Goal: Register for event/course

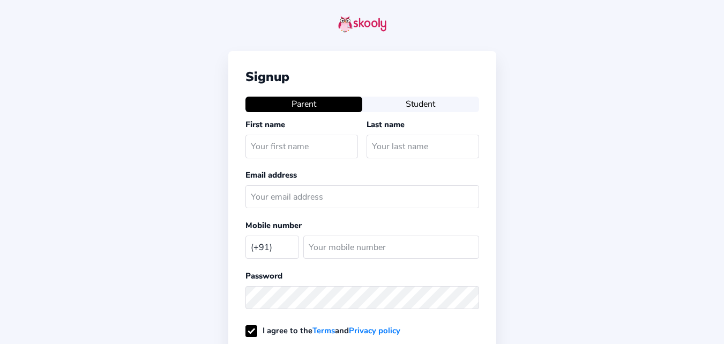
select select "IN"
type input "R"
type input "Lisa"
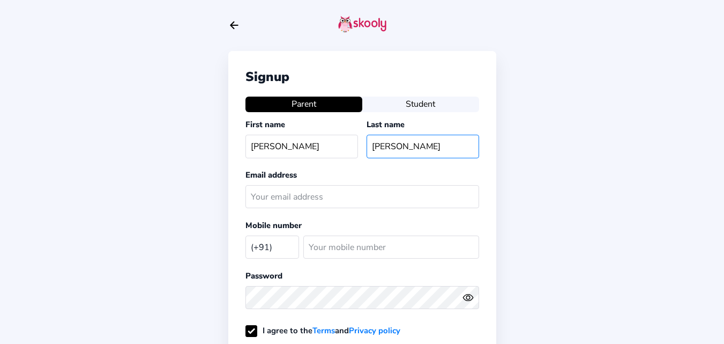
type input "Harold"
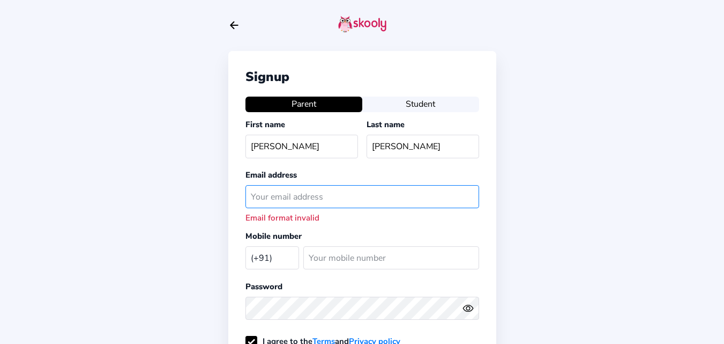
paste input "robermom123@mailinator.com"
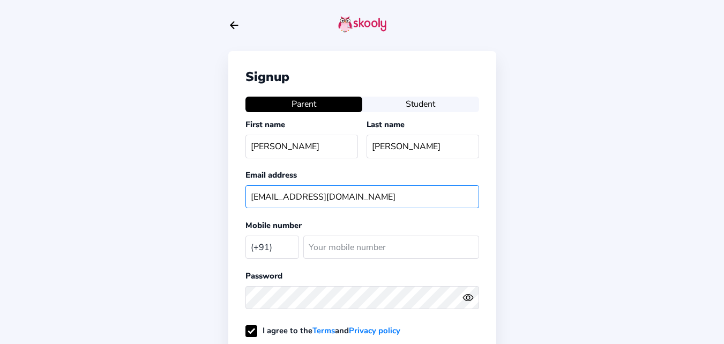
type input "robermom123@mailinator.com"
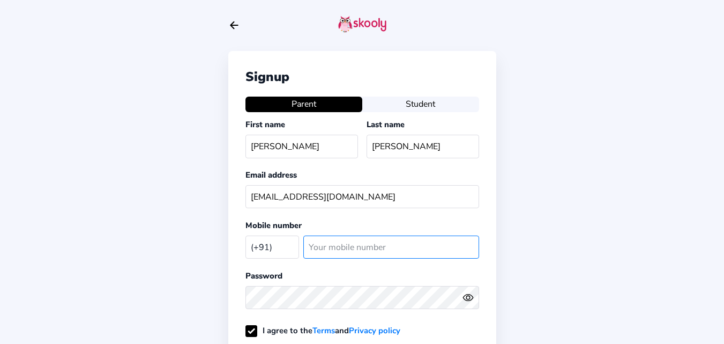
click at [323, 242] on input "number" at bounding box center [391, 246] width 176 height 23
paste input "6865787"
click at [352, 248] on input "6865787" at bounding box center [391, 246] width 176 height 23
type input "6865787"
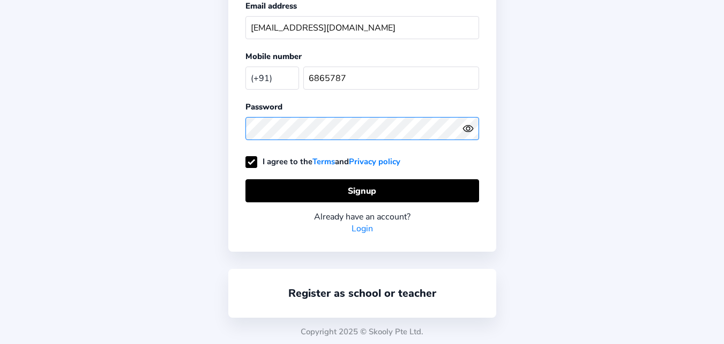
scroll to position [170, 0]
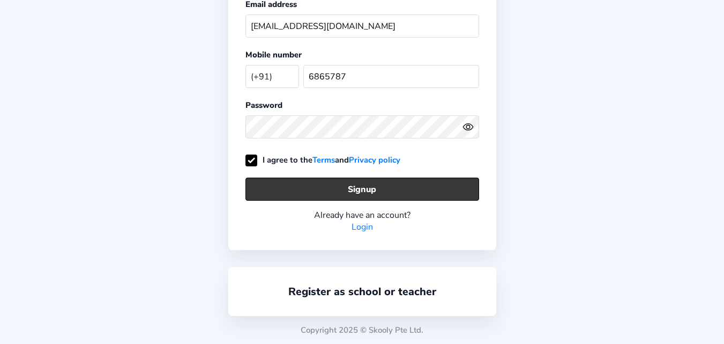
click at [349, 188] on button "Signup" at bounding box center [362, 188] width 234 height 23
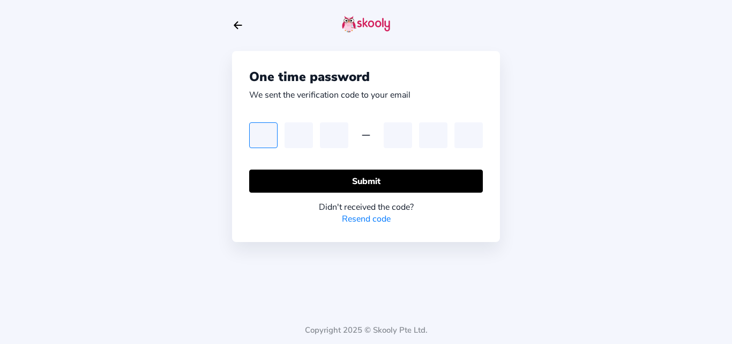
type input "8"
type input "3"
type input "0"
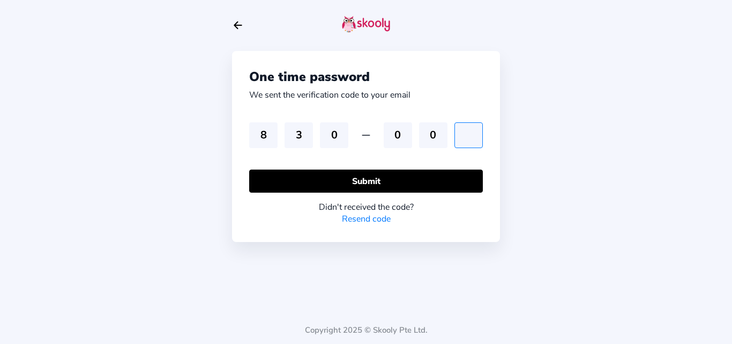
type input "1"
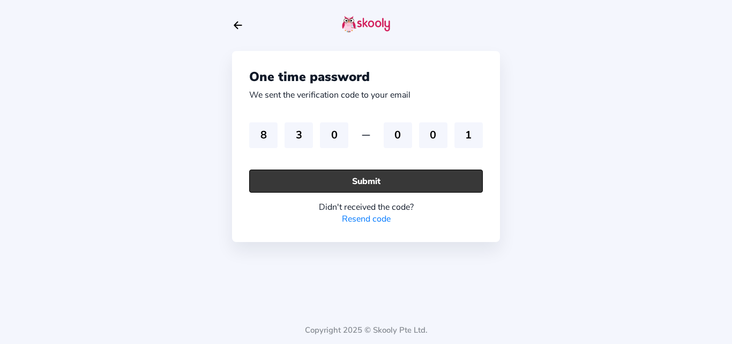
click at [286, 184] on button "Submit" at bounding box center [366, 180] width 234 height 23
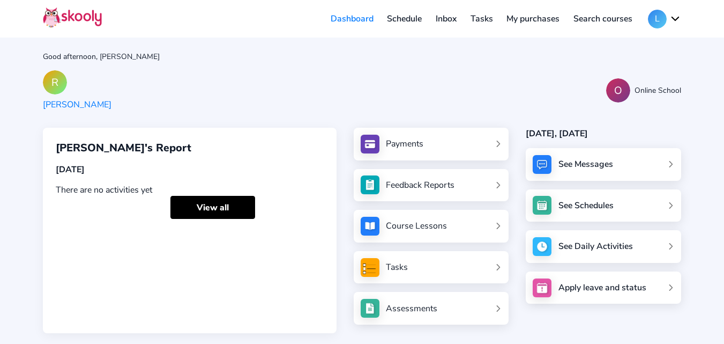
click at [674, 16] on button "L" at bounding box center [664, 19] width 33 height 19
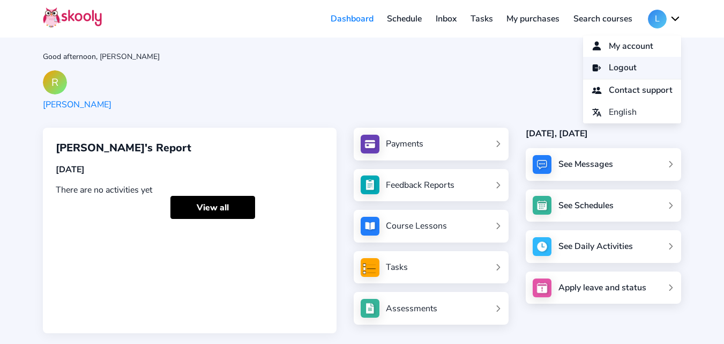
click at [623, 73] on span "Logout" at bounding box center [623, 68] width 28 height 16
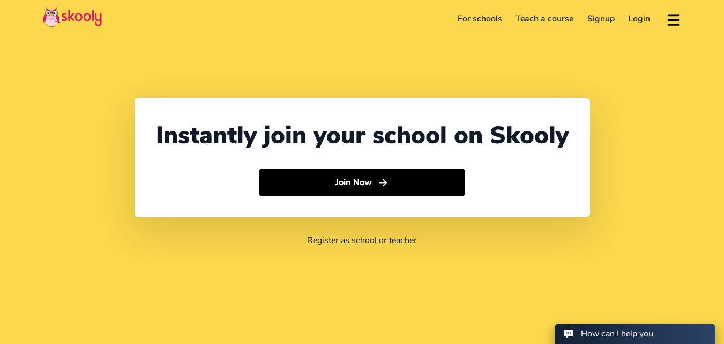
select select "91"
select select "India"
select select "Asia/Kolkata"
click at [637, 18] on link "Login" at bounding box center [640, 18] width 36 height 17
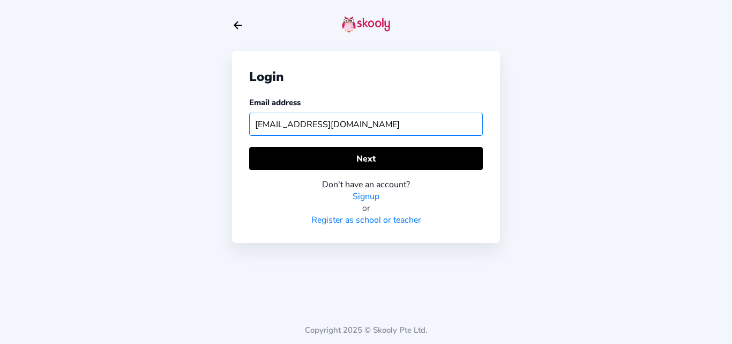
type input "henrypam@mailinator.com"
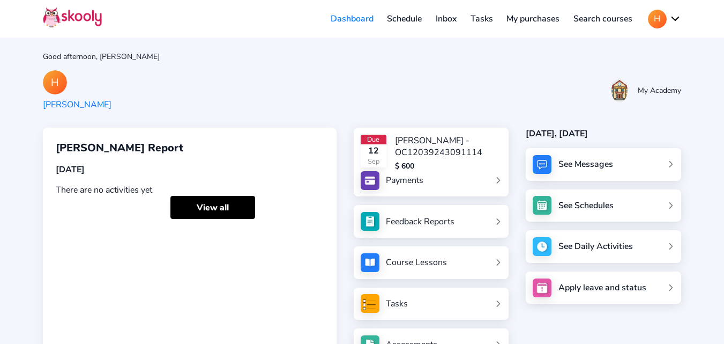
click at [391, 16] on link "Schedule" at bounding box center [405, 18] width 49 height 17
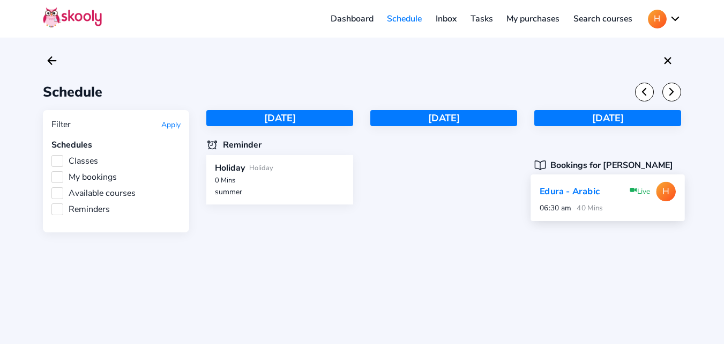
click at [578, 197] on div "Edura - Arabic" at bounding box center [572, 191] width 65 height 12
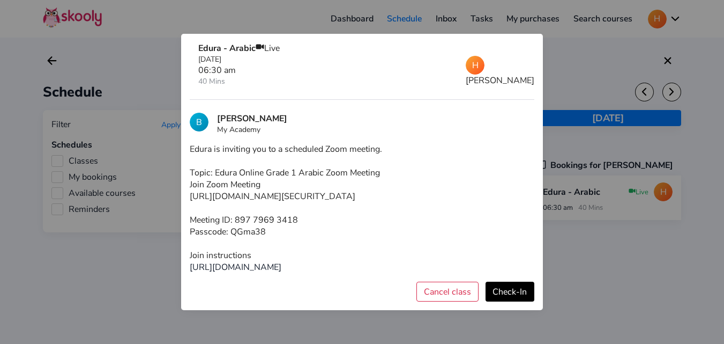
click at [632, 281] on div at bounding box center [362, 172] width 724 height 344
click at [573, 114] on div at bounding box center [362, 172] width 724 height 344
click at [150, 79] on div at bounding box center [362, 172] width 724 height 344
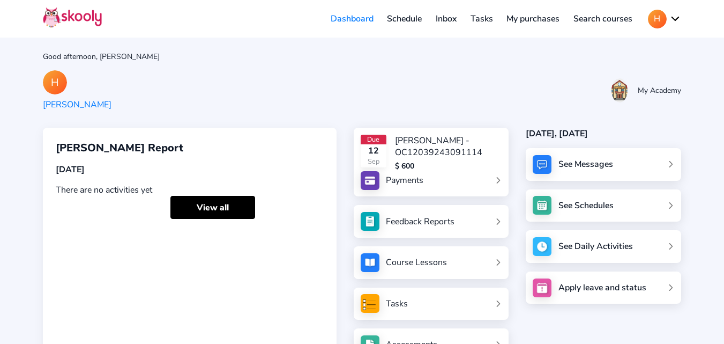
click at [406, 17] on link "Schedule" at bounding box center [405, 18] width 49 height 17
